Goal: Task Accomplishment & Management: Manage account settings

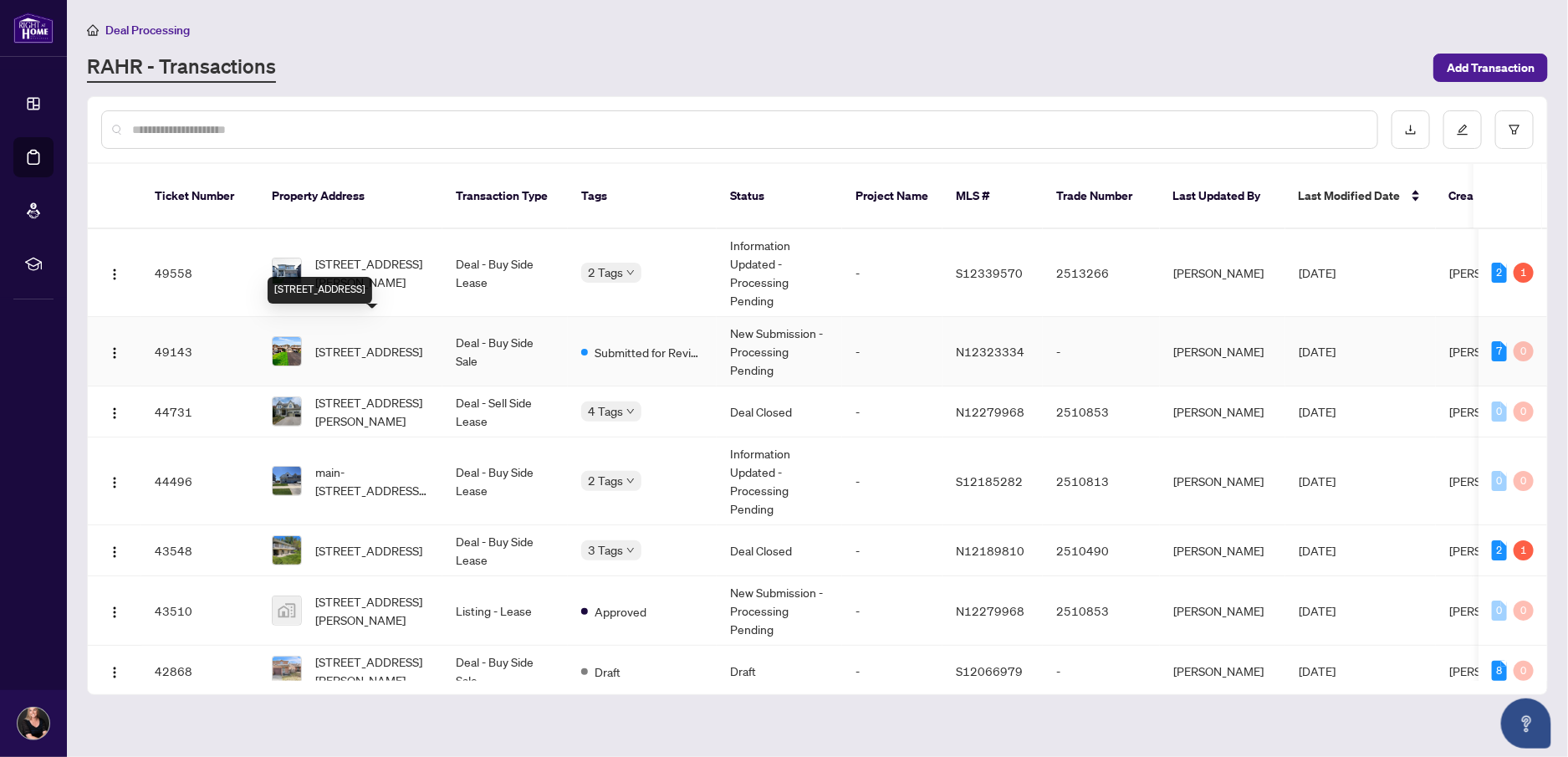
click at [331, 344] on span "[STREET_ADDRESS]" at bounding box center [368, 351] width 107 height 18
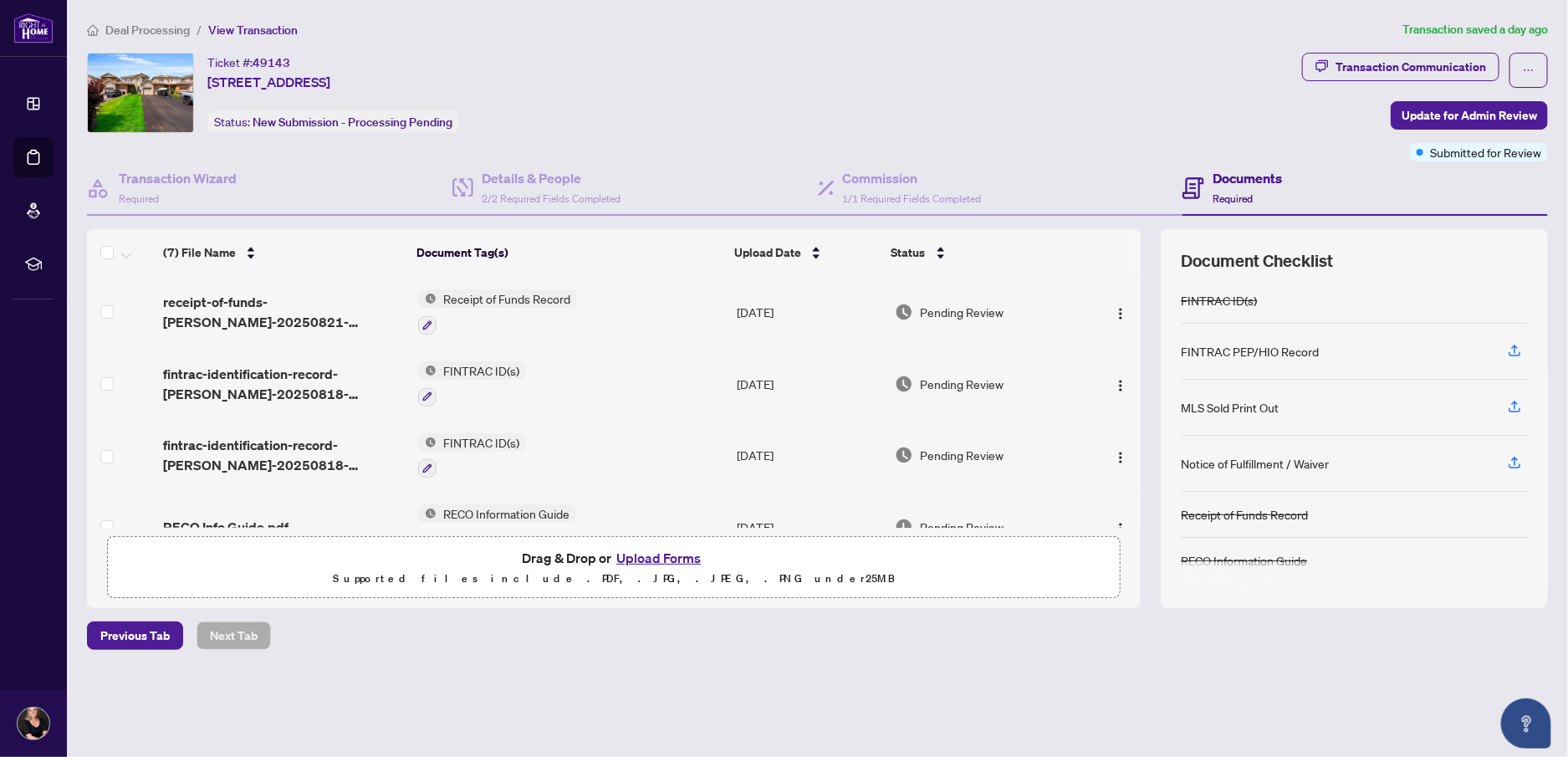
scroll to position [140, 0]
click at [1514, 458] on icon "button" at bounding box center [1514, 460] width 7 height 9
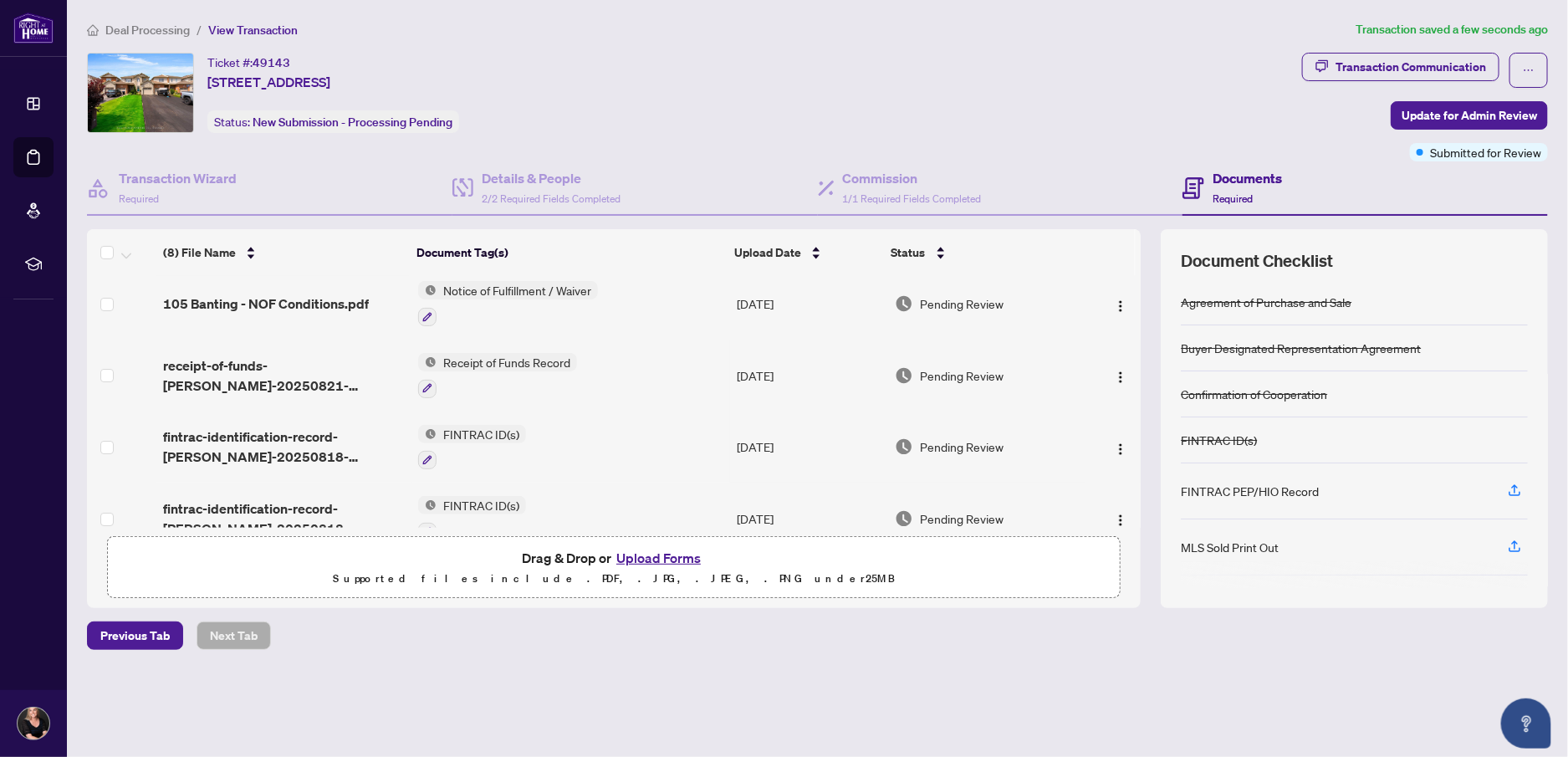
scroll to position [0, 0]
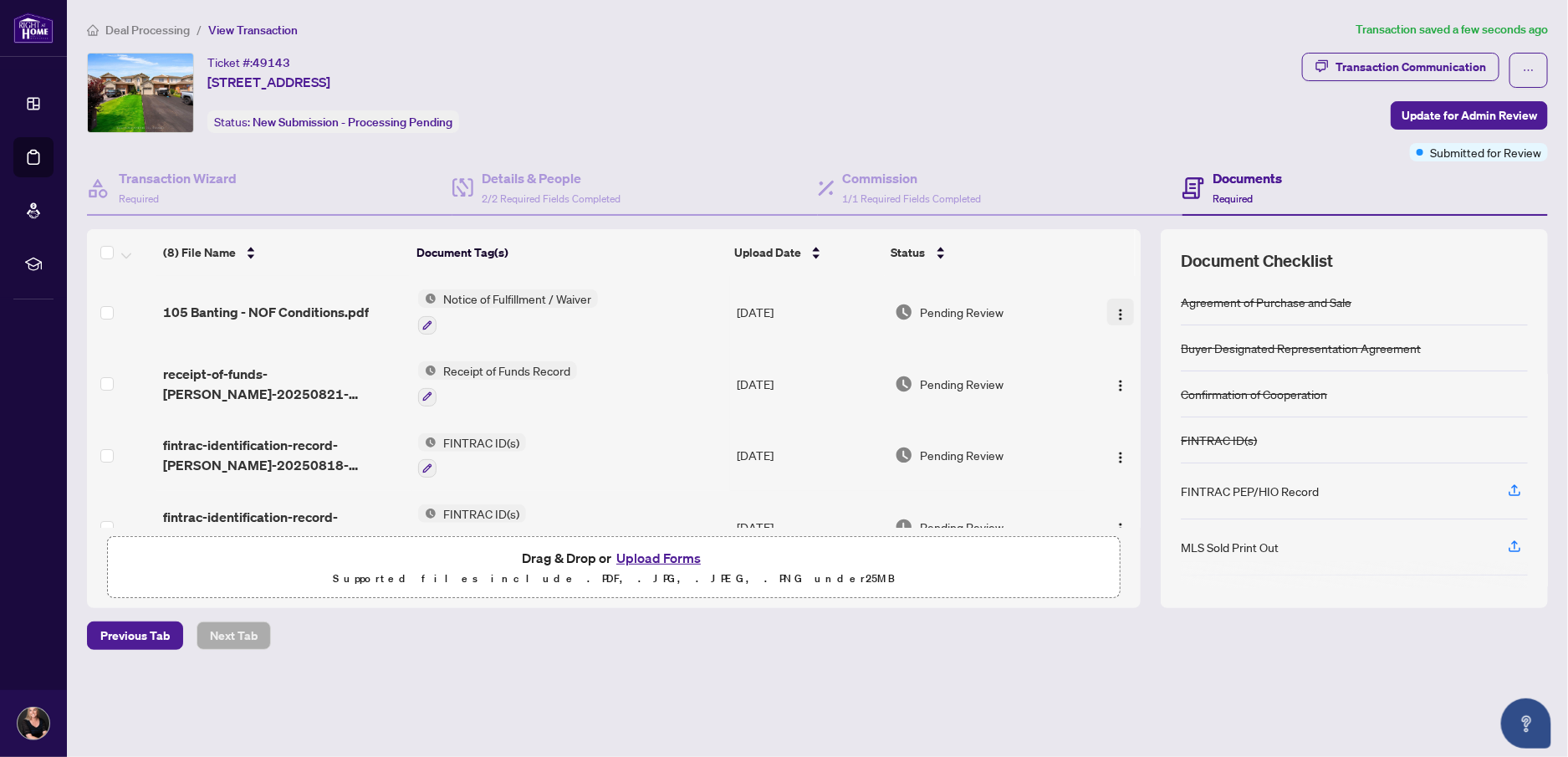
click at [1113, 310] on img "button" at bounding box center [1120, 315] width 13 height 13
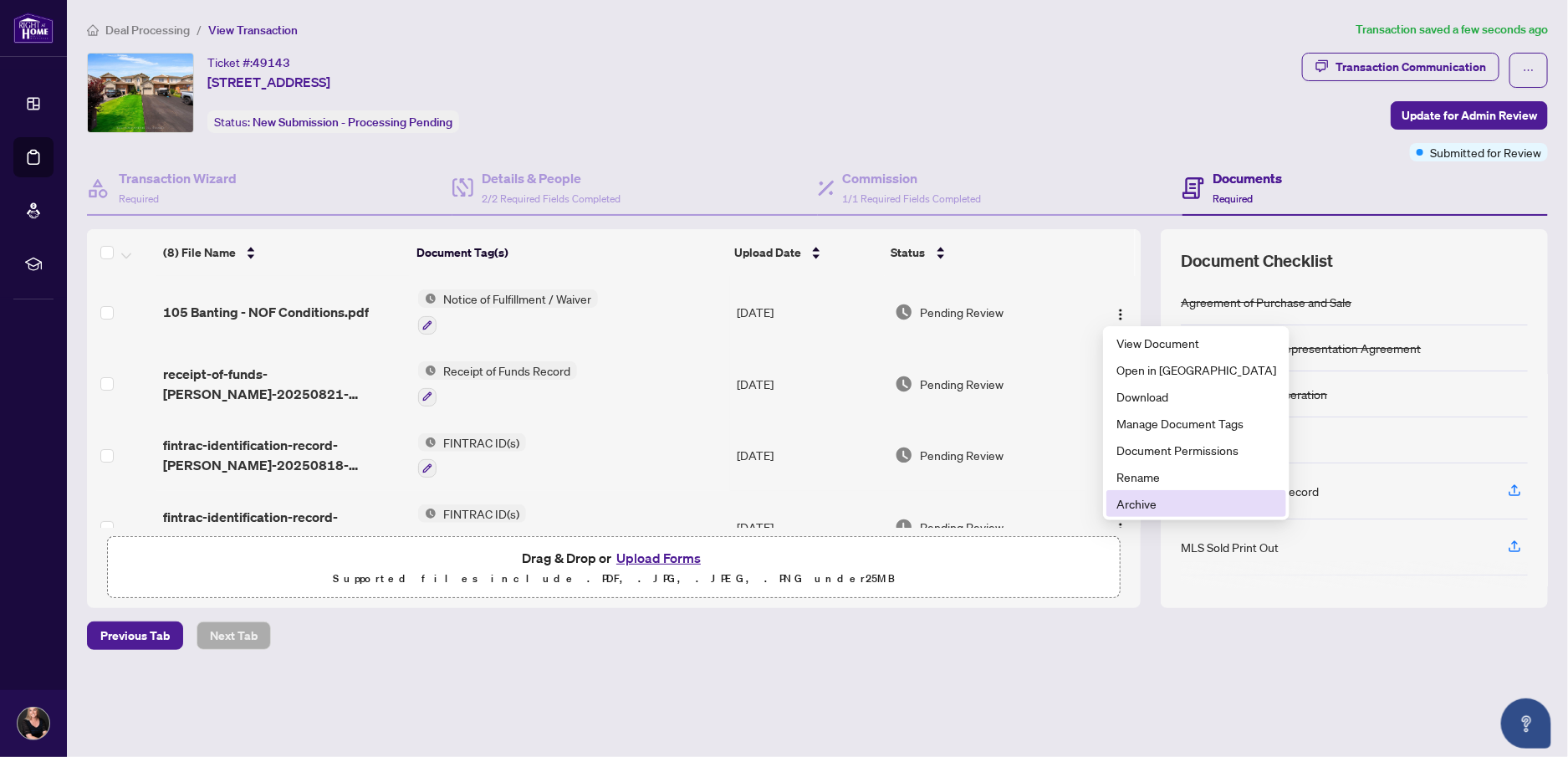
click at [1147, 505] on span "Archive" at bounding box center [1196, 503] width 160 height 18
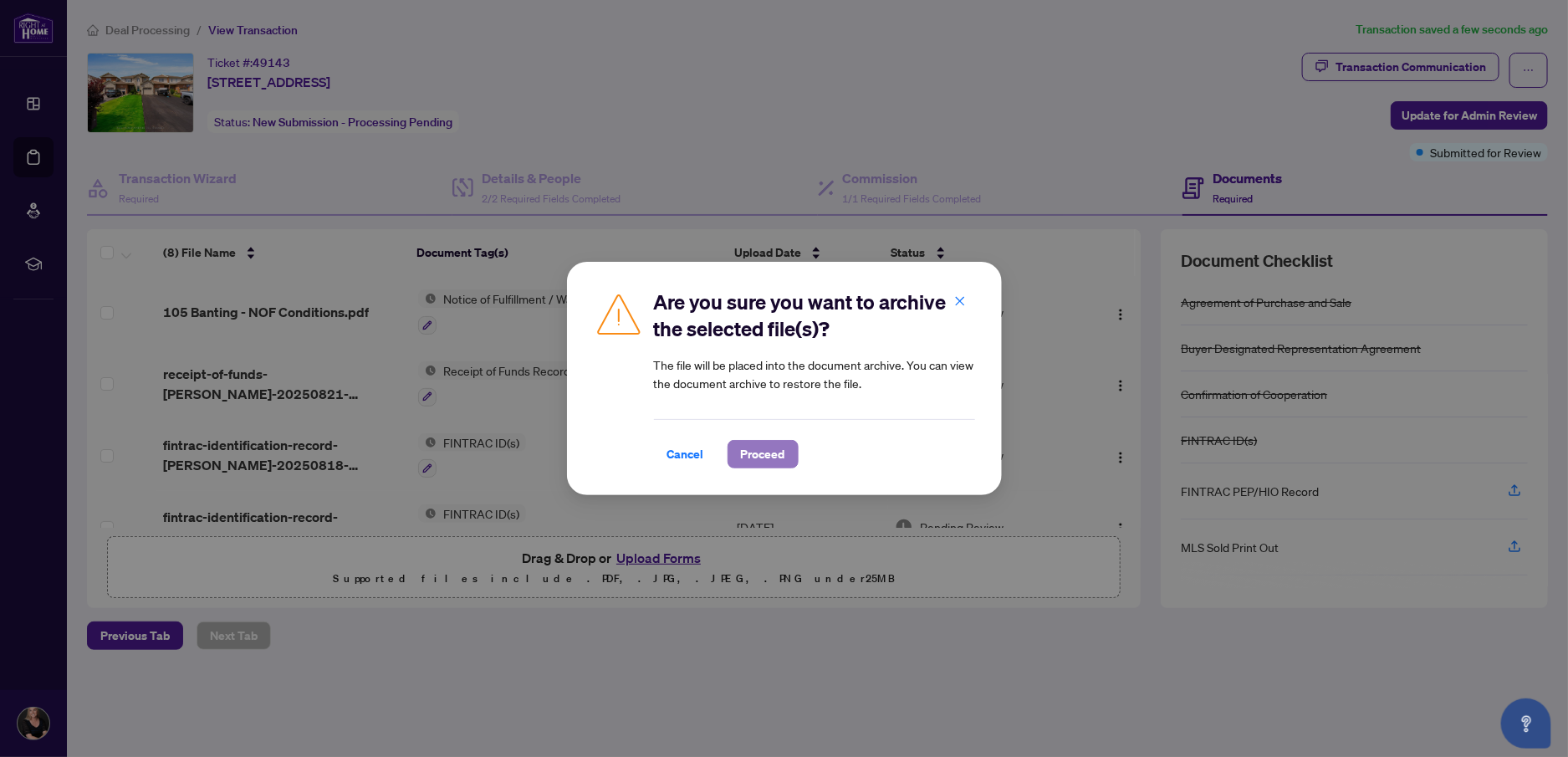
click at [748, 453] on span "Proceed" at bounding box center [763, 454] width 44 height 27
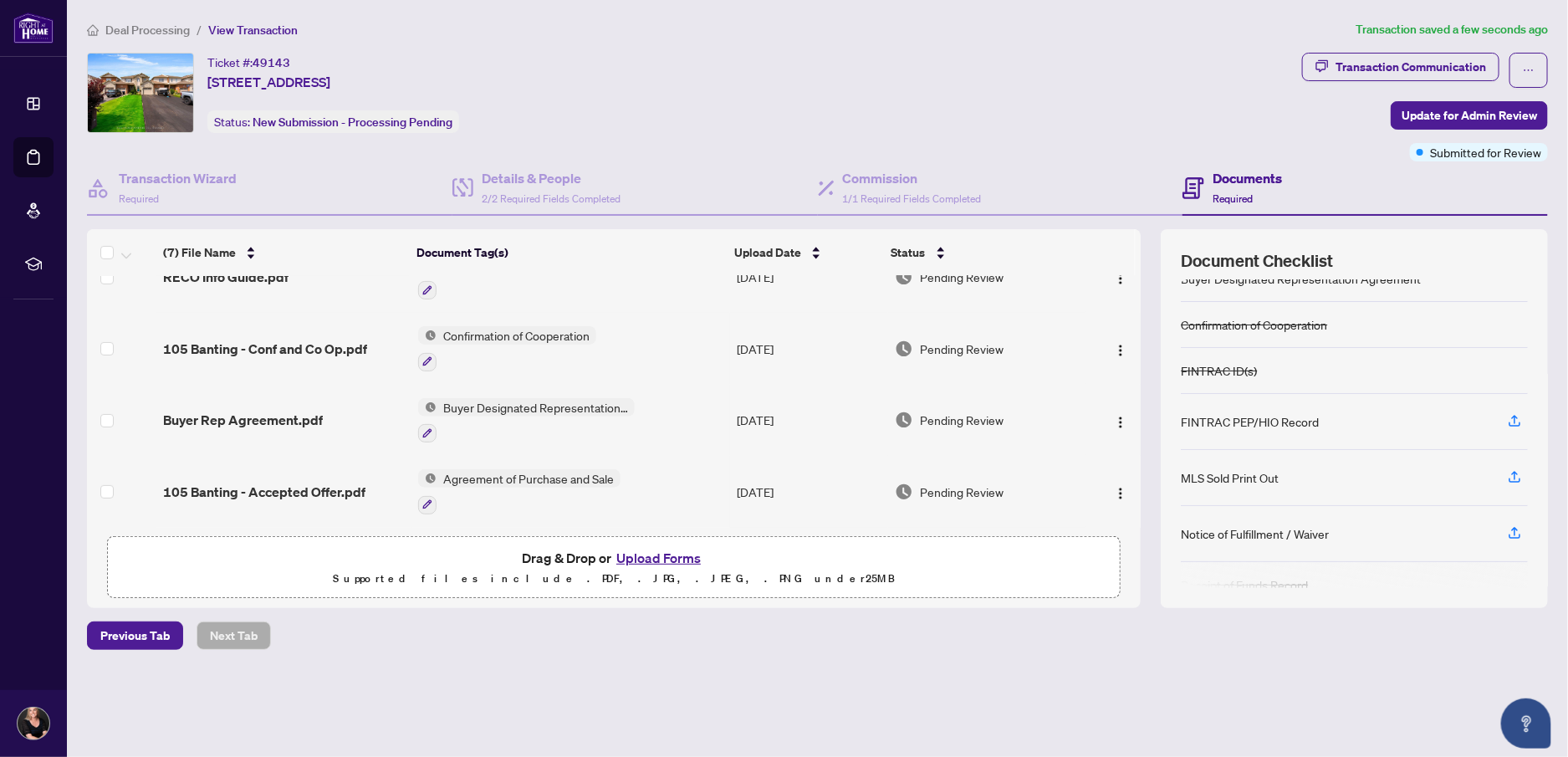
scroll to position [140, 0]
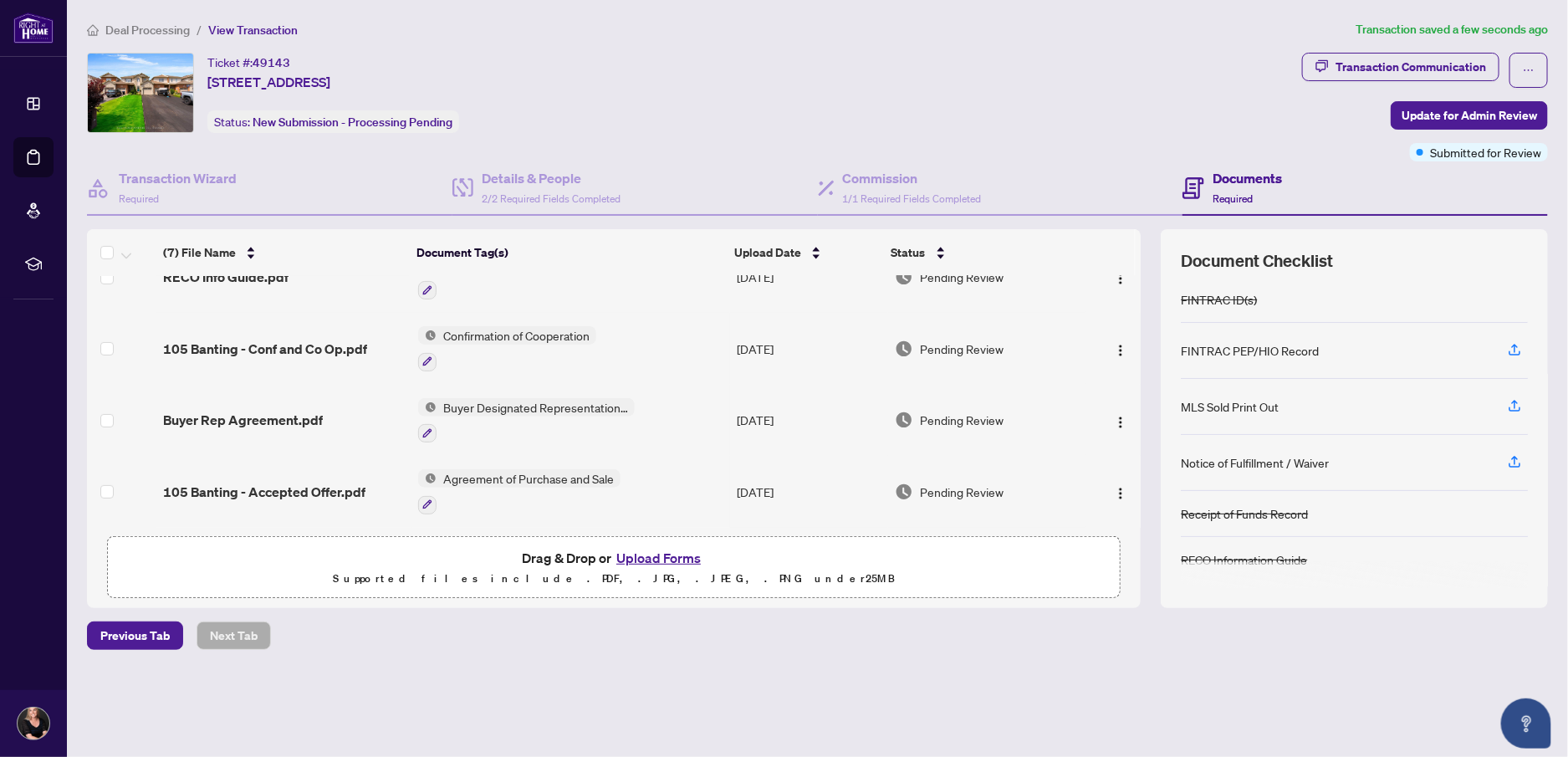
click at [677, 555] on button "Upload Forms" at bounding box center [659, 558] width 94 height 22
drag, startPoint x: 439, startPoint y: 691, endPoint x: 369, endPoint y: 654, distance: 79.2
click at [439, 691] on div "Deal Processing / View Transaction Transaction saved a few seconds ago Ticket #…" at bounding box center [816, 365] width 1474 height 689
click at [658, 553] on button "Upload Forms" at bounding box center [659, 558] width 94 height 22
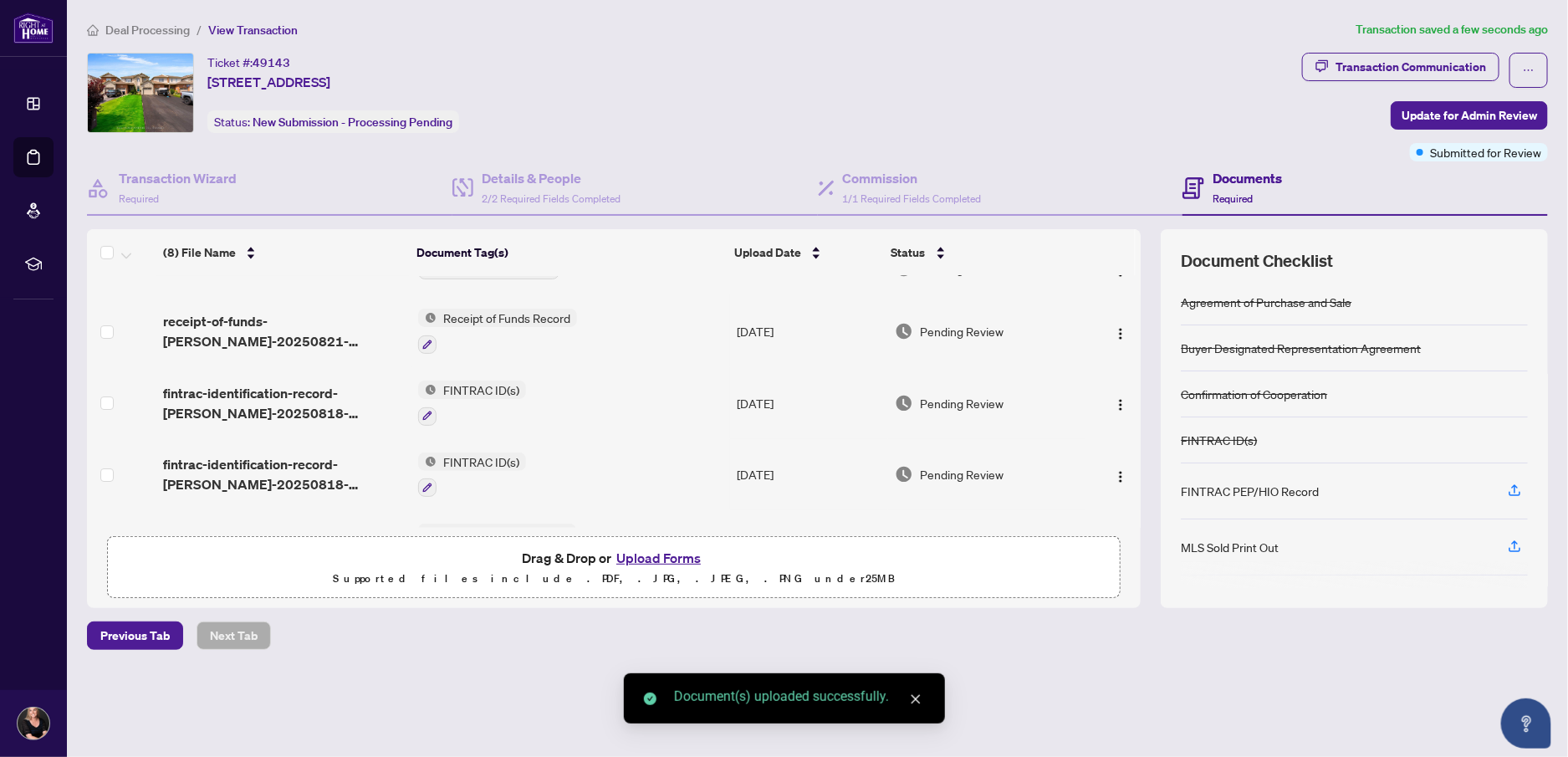
scroll to position [0, 0]
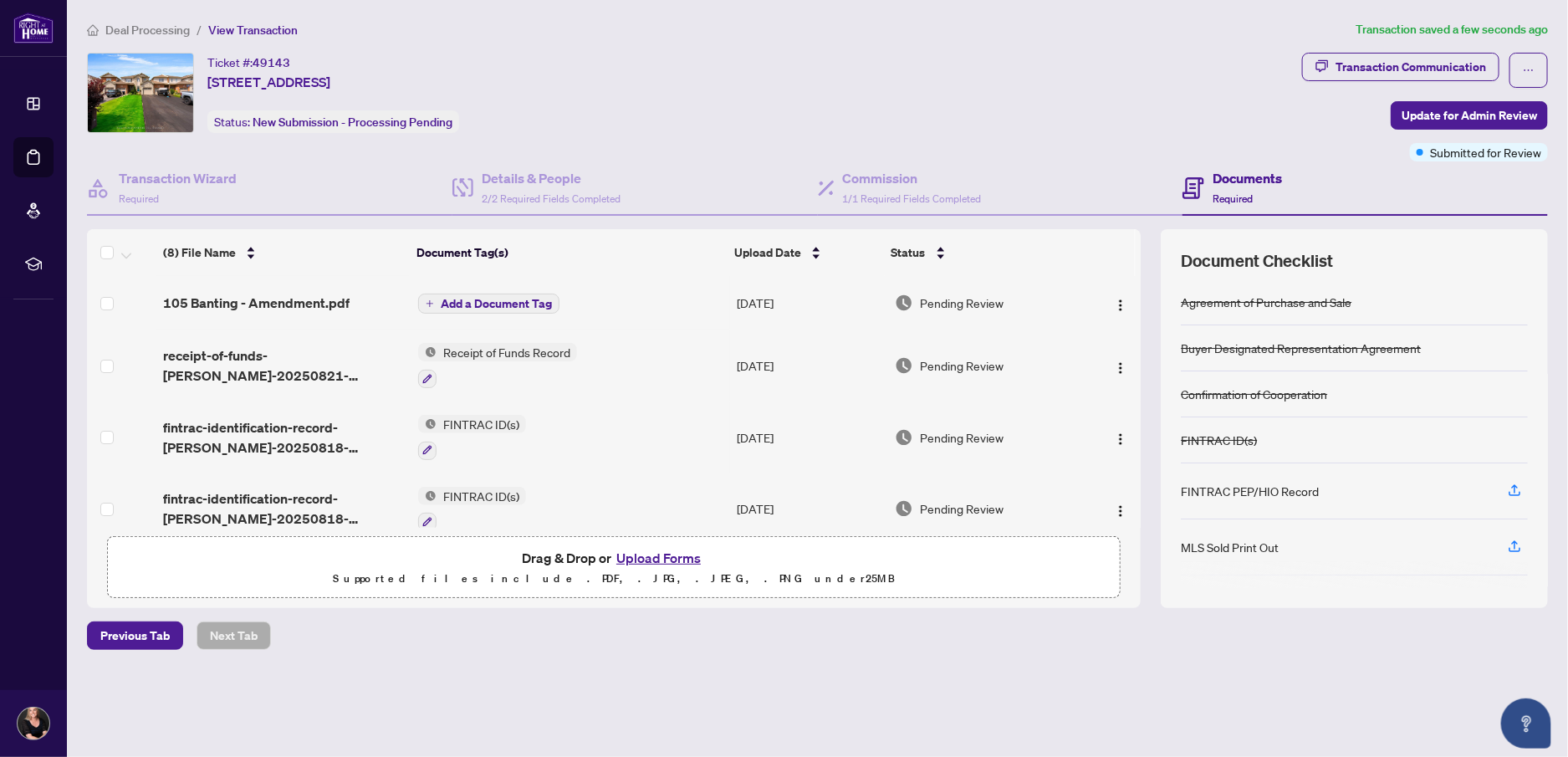
click at [481, 298] on span "Add a Document Tag" at bounding box center [496, 304] width 112 height 12
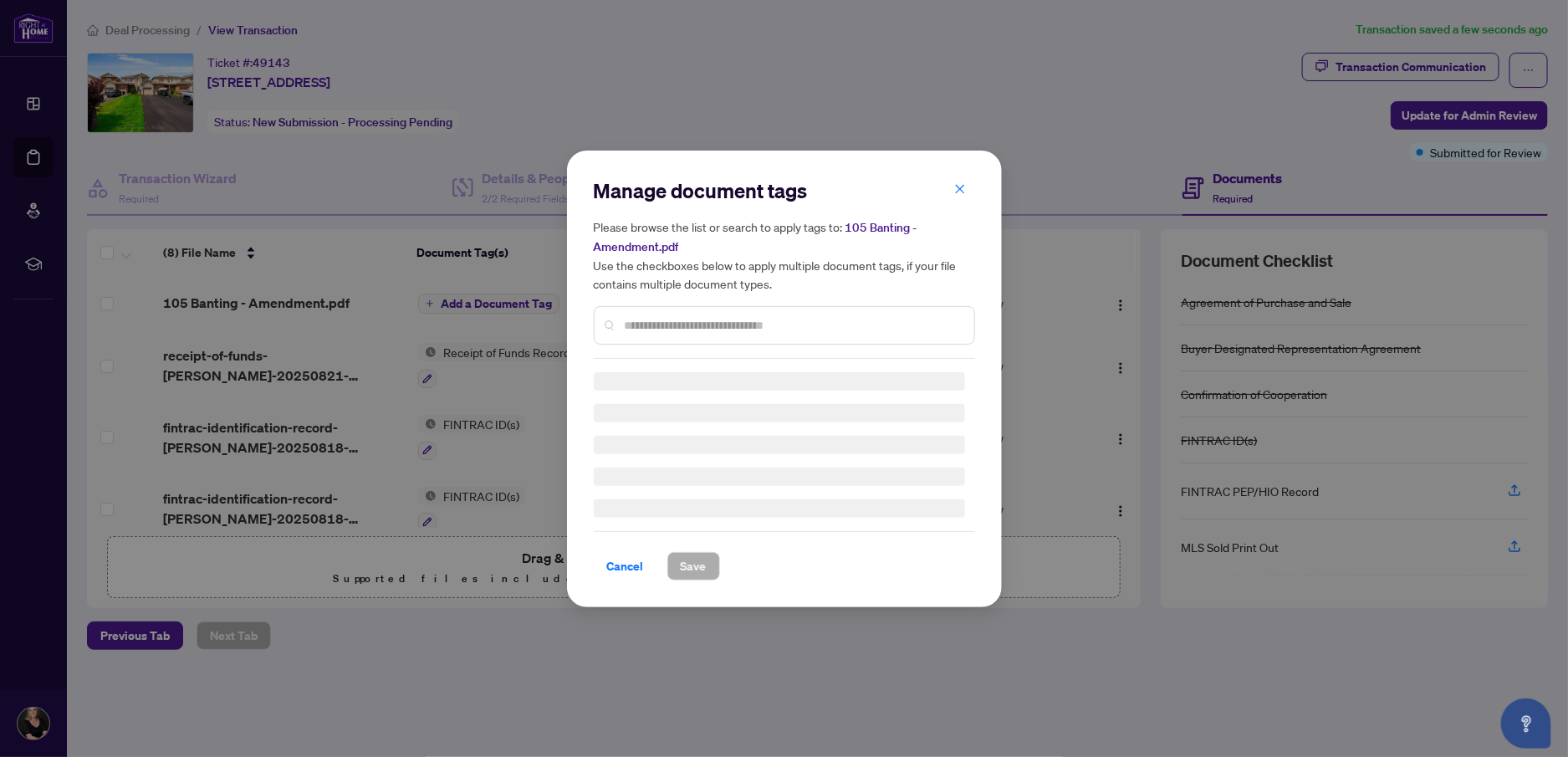
click at [782, 316] on input "text" at bounding box center [793, 325] width 336 height 18
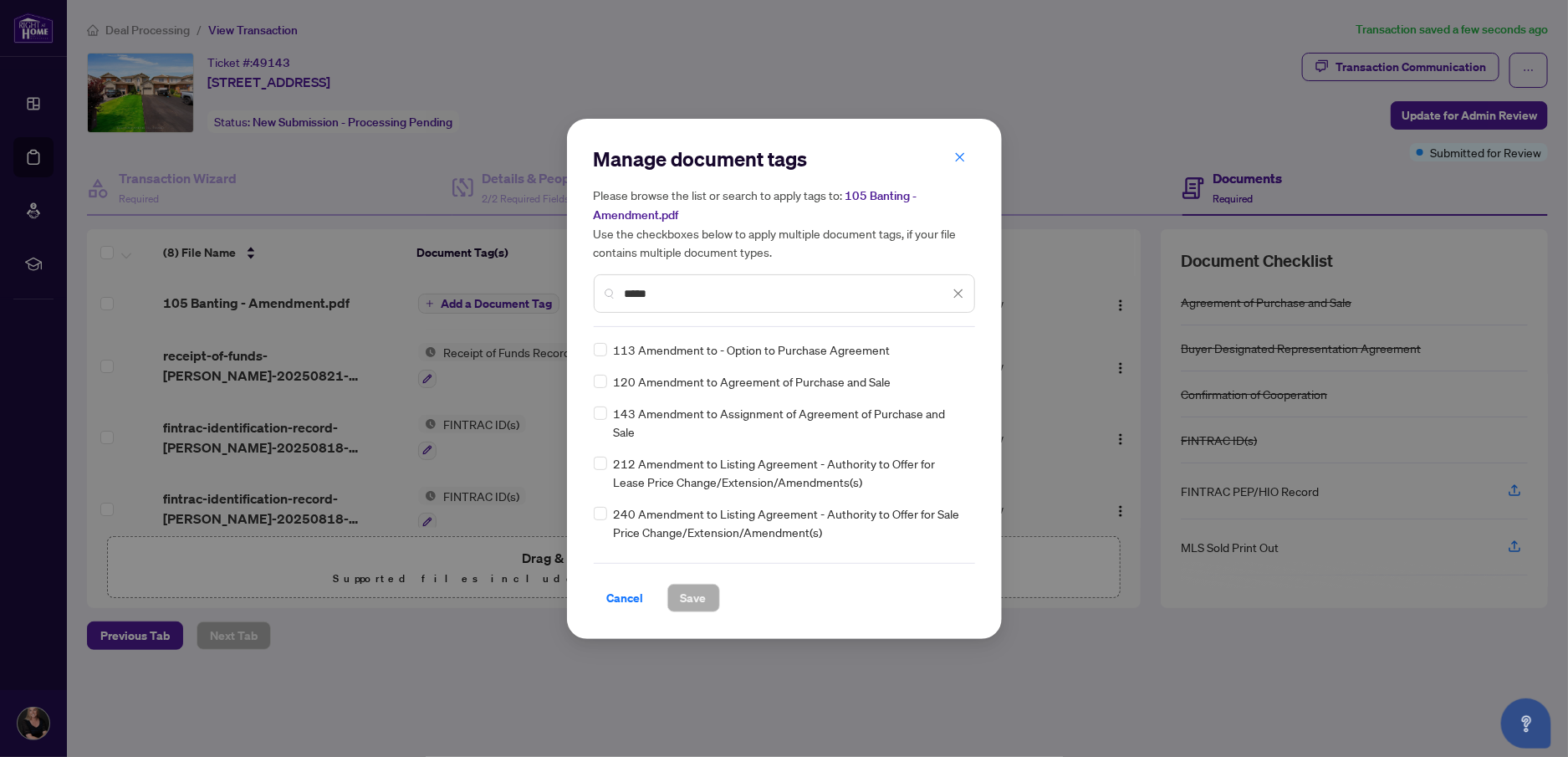
type input "*****"
click at [688, 593] on span "Save" at bounding box center [693, 598] width 26 height 27
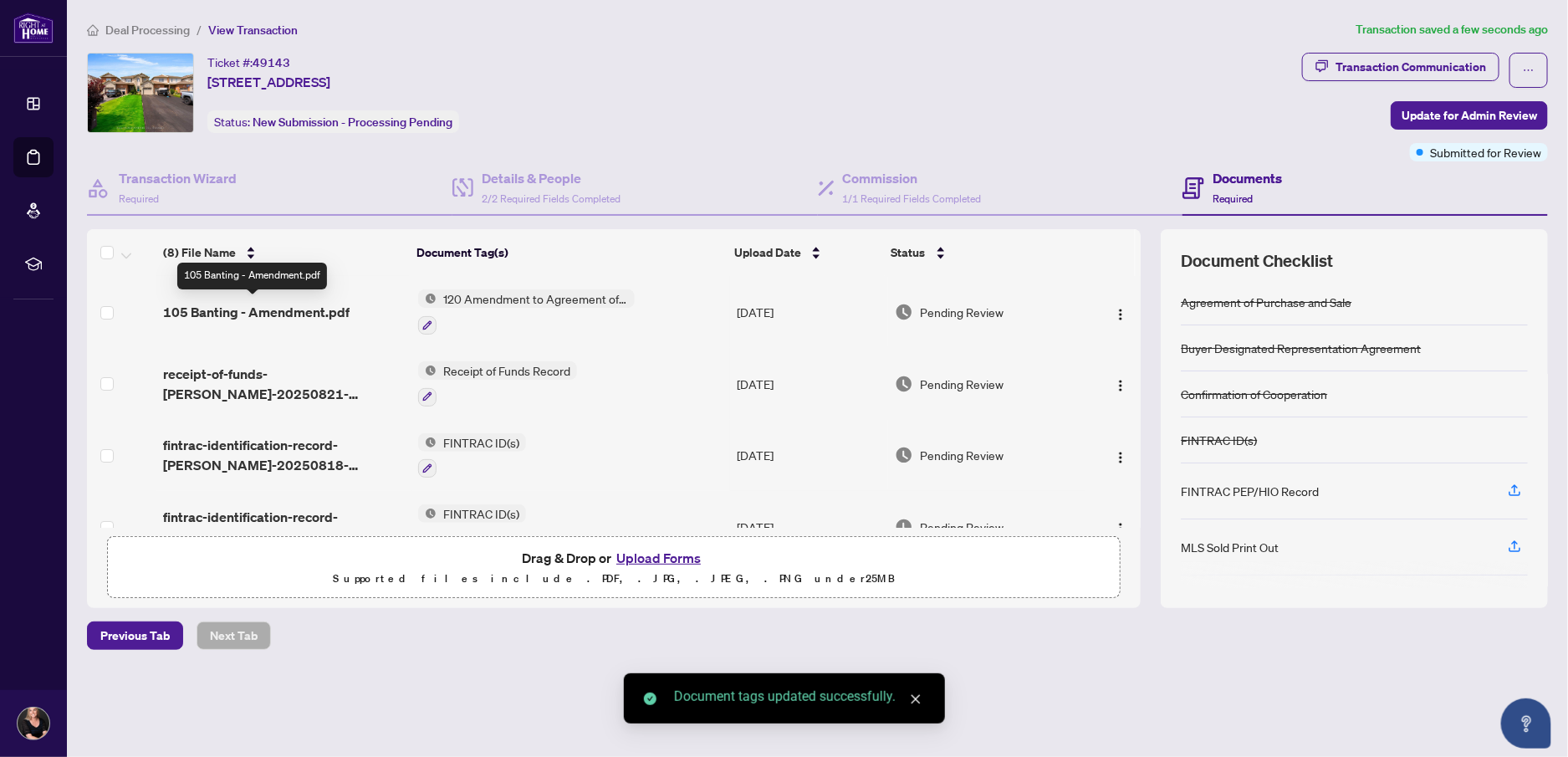
click at [291, 305] on span "105 Banting - Amendment.pdf" at bounding box center [257, 312] width 187 height 20
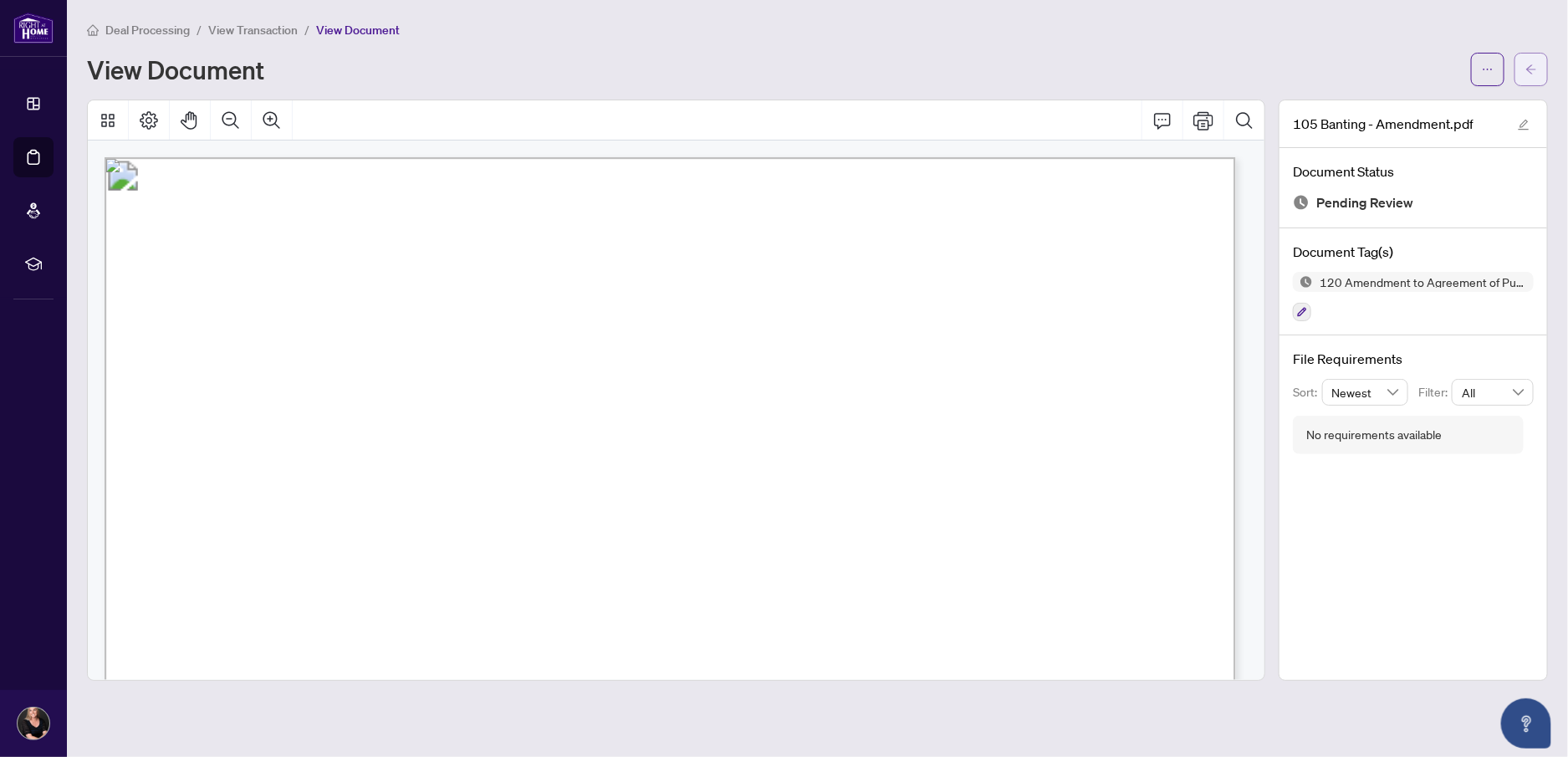
click at [1535, 66] on icon "arrow-left" at bounding box center [1531, 69] width 12 height 12
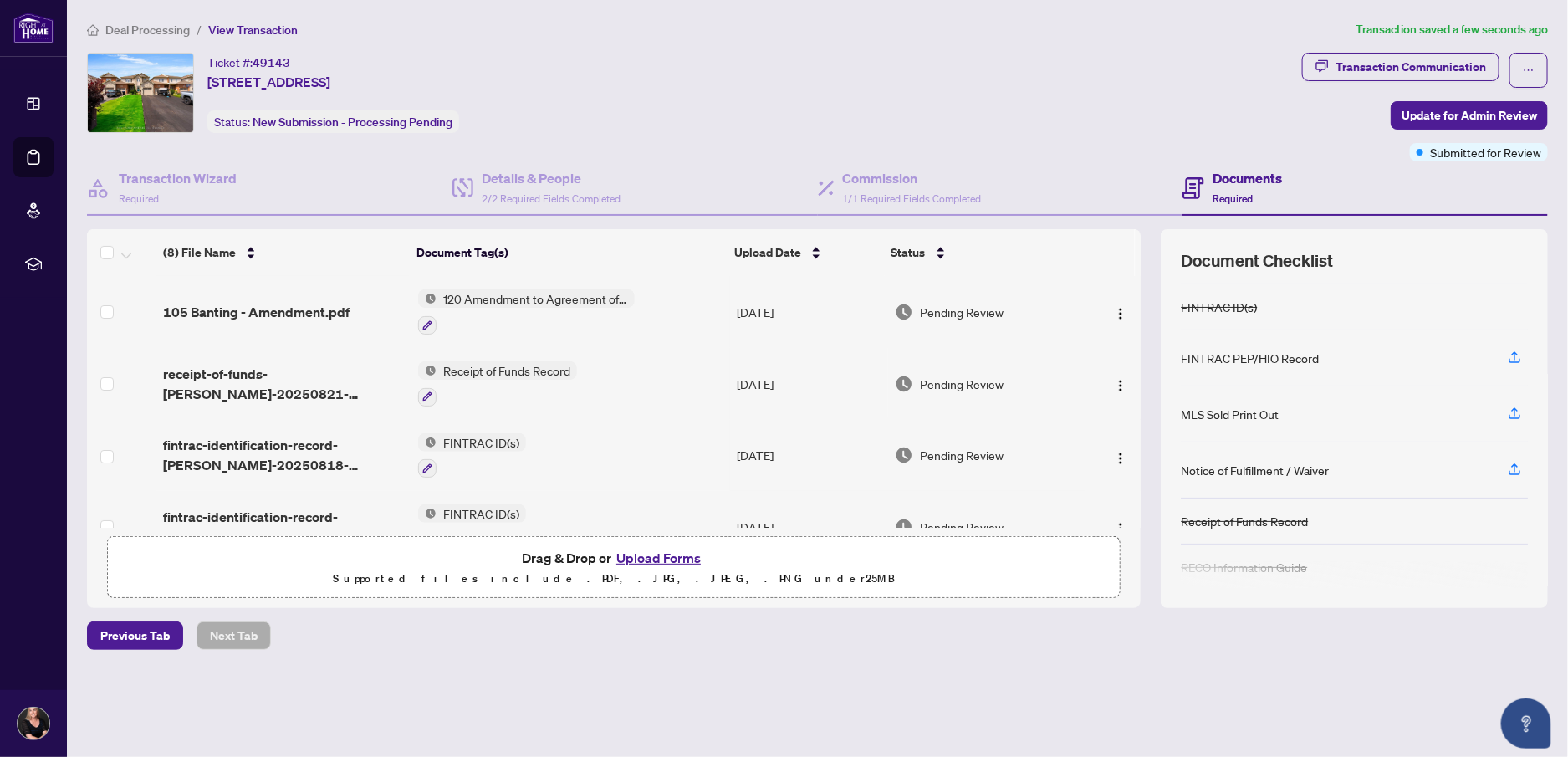
scroll to position [140, 0]
